Goal: Information Seeking & Learning: Learn about a topic

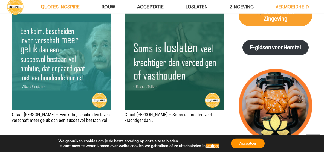
scroll to position [588, 0]
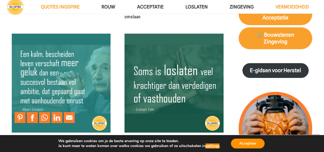
click at [24, 44] on img "Citaat Einstein – Een kalm, bescheiden leven verschaft meer geluk dan een succe…" at bounding box center [61, 83] width 99 height 99
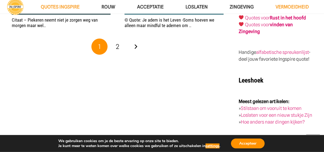
scroll to position [940, 0]
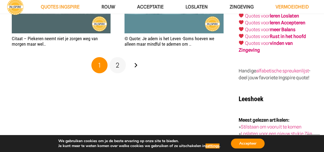
click at [116, 61] on span "2" at bounding box center [118, 65] width 4 height 8
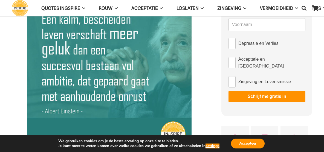
scroll to position [59, 0]
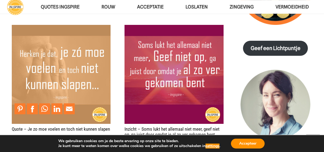
scroll to position [734, 0]
